Goal: Navigation & Orientation: Understand site structure

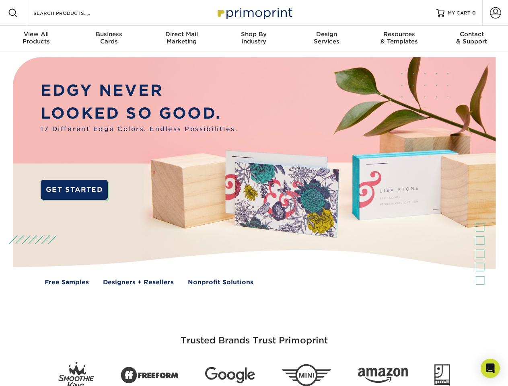
click at [254, 193] on img at bounding box center [253, 176] width 502 height 251
click at [13, 13] on span at bounding box center [13, 13] width 10 height 10
click at [495, 13] on span at bounding box center [494, 12] width 11 height 11
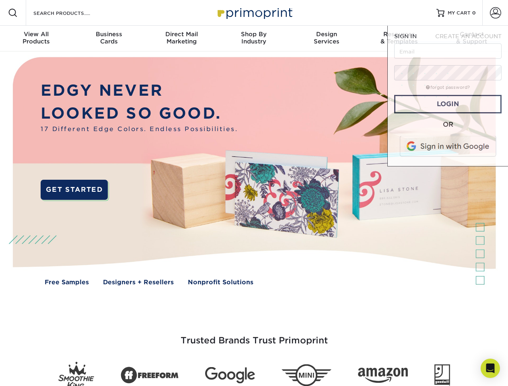
click at [36, 39] on div "View All Products" at bounding box center [36, 38] width 72 height 14
click at [109, 39] on div "Business Cards" at bounding box center [108, 38] width 72 height 14
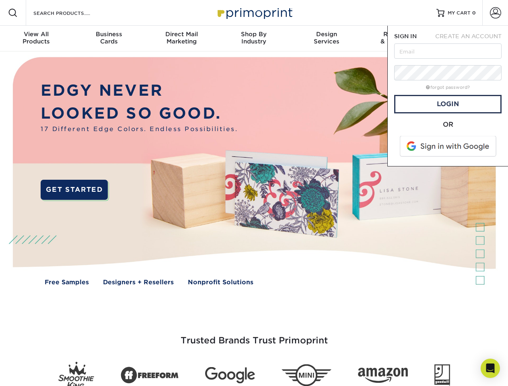
click at [181, 39] on div "Direct Mail Marketing" at bounding box center [181, 38] width 72 height 14
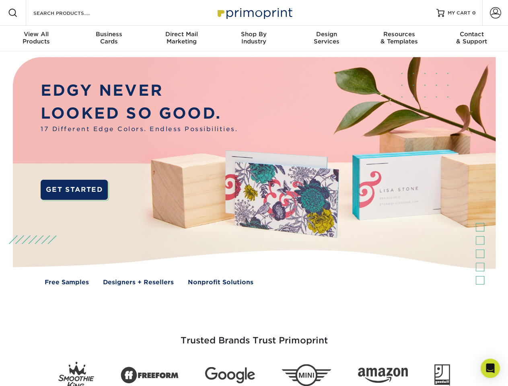
click at [254, 39] on div "Shop By Industry" at bounding box center [253, 38] width 72 height 14
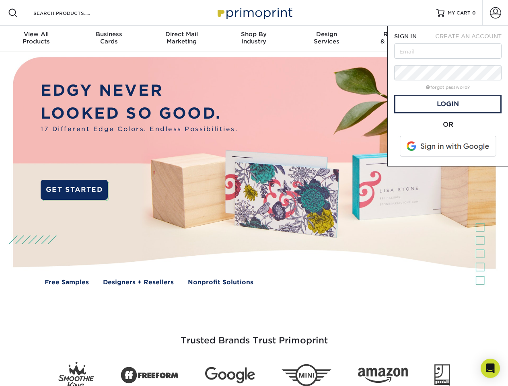
click at [326, 39] on div "Design Services" at bounding box center [326, 38] width 72 height 14
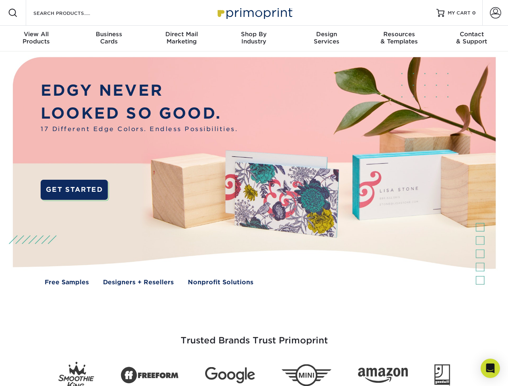
click at [399, 39] on span "SIGN IN" at bounding box center [405, 36] width 23 height 6
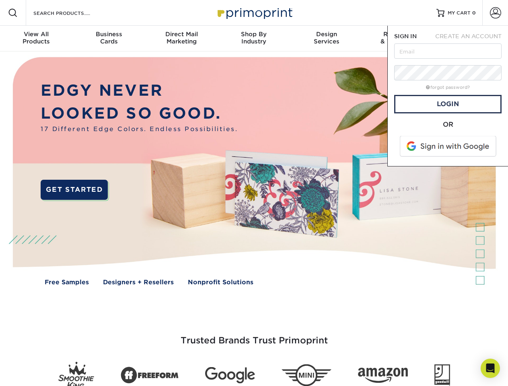
click at [471, 39] on div "Contact & Support" at bounding box center [471, 38] width 72 height 14
